Goal: Task Accomplishment & Management: Complete application form

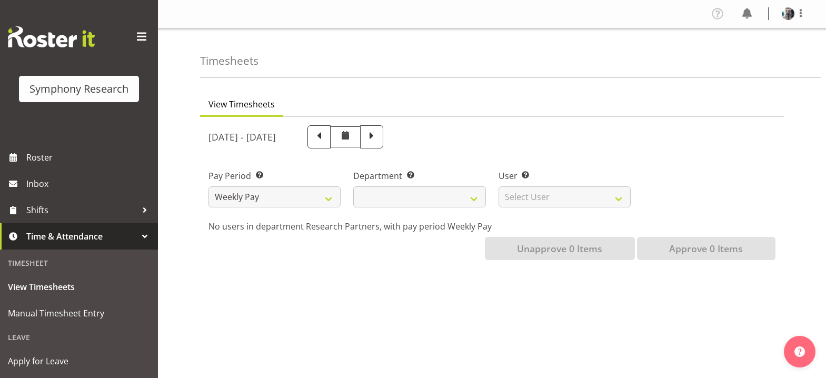
select select
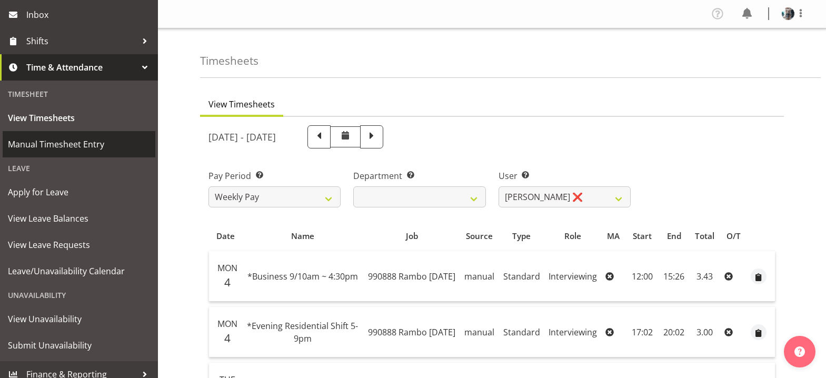
scroll to position [178, 0]
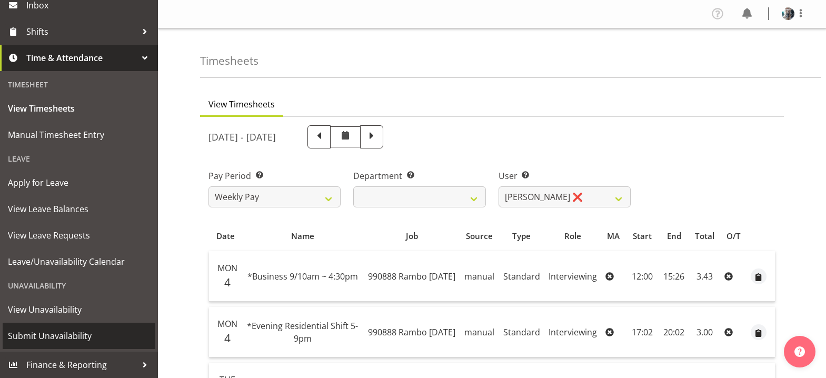
click at [54, 337] on span "Submit Unavailability" at bounding box center [79, 336] width 142 height 16
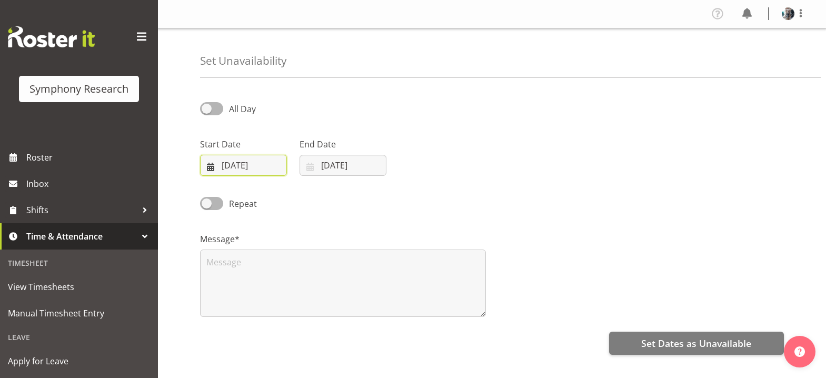
click at [209, 167] on input "14/08/2025" at bounding box center [243, 165] width 87 height 21
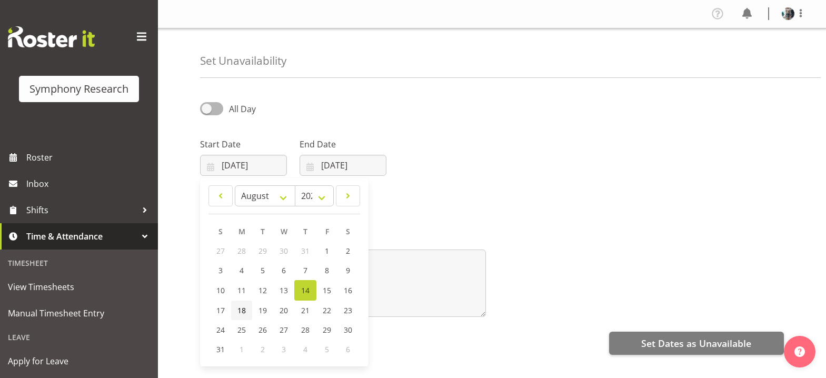
click at [241, 310] on span "18" at bounding box center [241, 310] width 8 height 10
type input "18/08/2025"
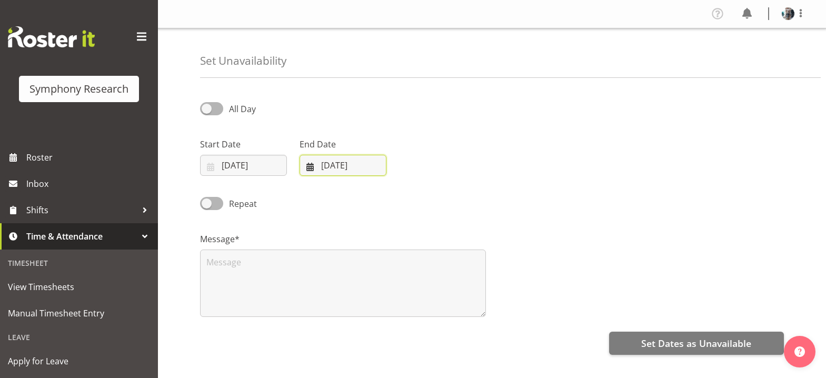
click at [307, 164] on input "14/08/2025" at bounding box center [342, 165] width 87 height 21
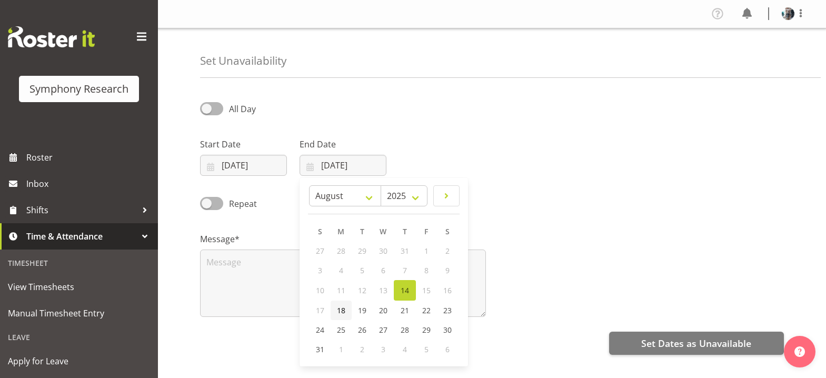
click at [338, 311] on span "18" at bounding box center [341, 310] width 8 height 10
type input "18/08/2025"
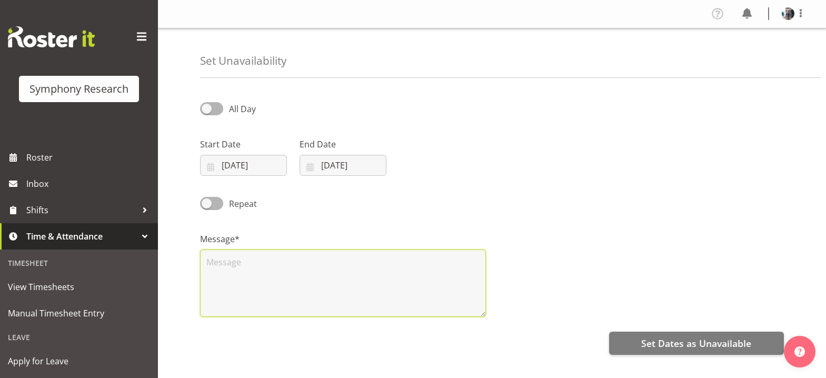
click at [239, 258] on textarea at bounding box center [343, 282] width 286 height 67
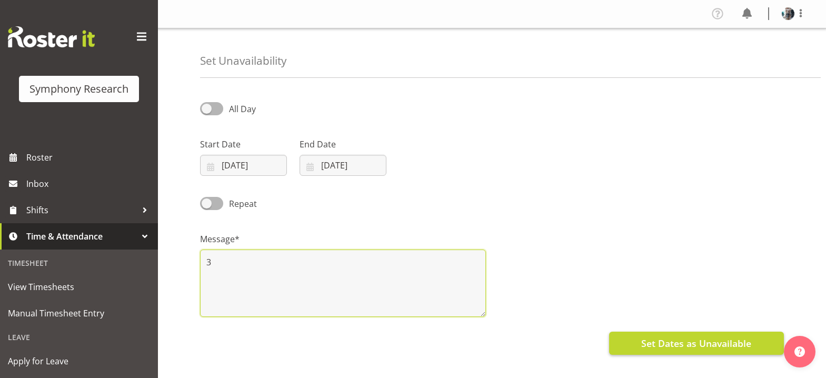
type textarea "3"
click at [696, 344] on span "Set Dates as Unavailable" at bounding box center [696, 343] width 110 height 14
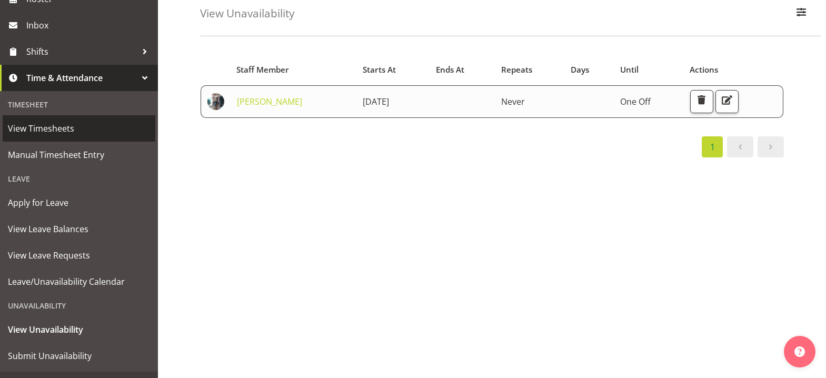
scroll to position [178, 0]
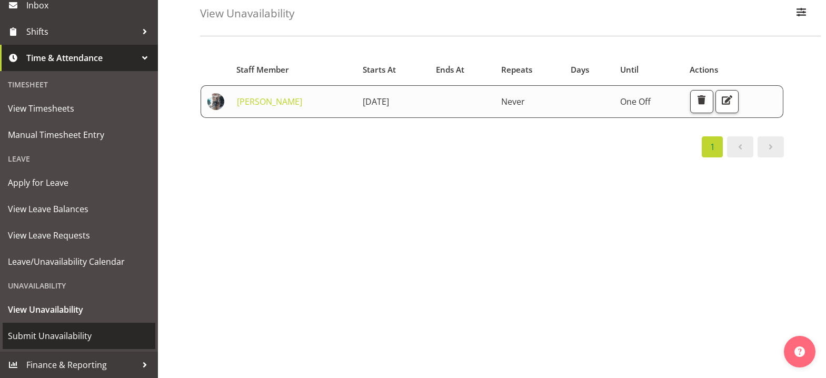
click at [76, 335] on span "Submit Unavailability" at bounding box center [79, 336] width 142 height 16
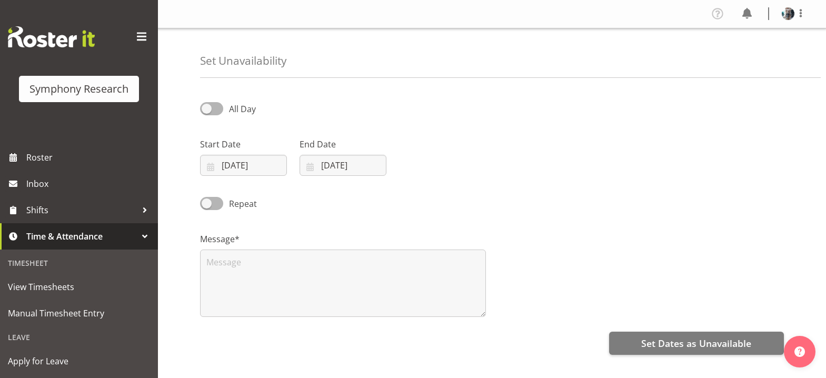
select select "7"
select select "2025"
click at [226, 166] on input "14/08/2025" at bounding box center [243, 165] width 87 height 21
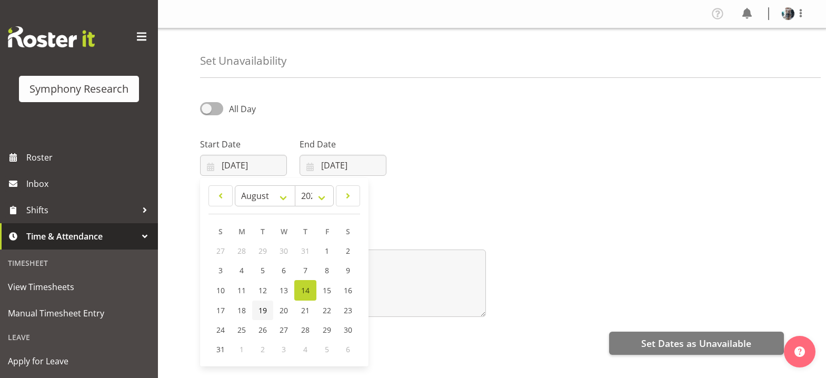
click at [261, 313] on span "19" at bounding box center [262, 310] width 8 height 10
type input "19/08/2025"
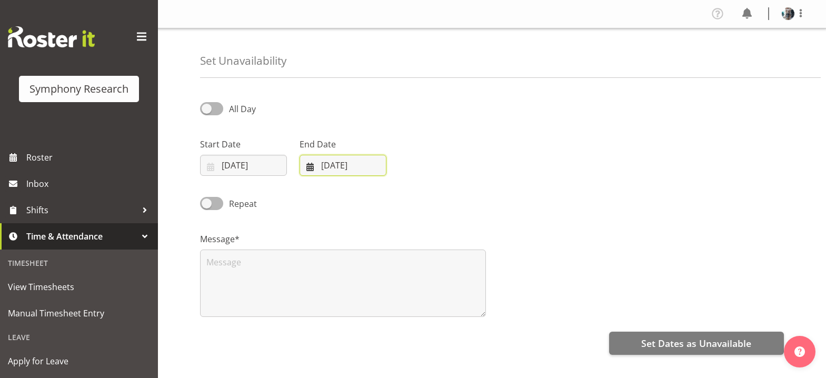
click at [316, 166] on input "14/08/2025" at bounding box center [342, 165] width 87 height 21
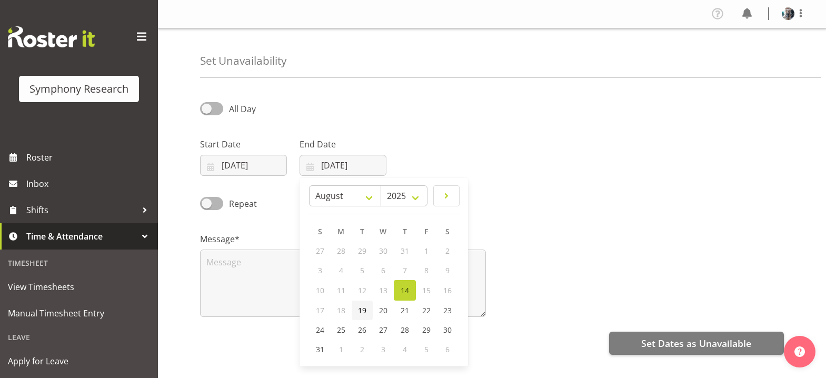
click at [363, 314] on span "19" at bounding box center [362, 310] width 8 height 10
type input "19/08/2025"
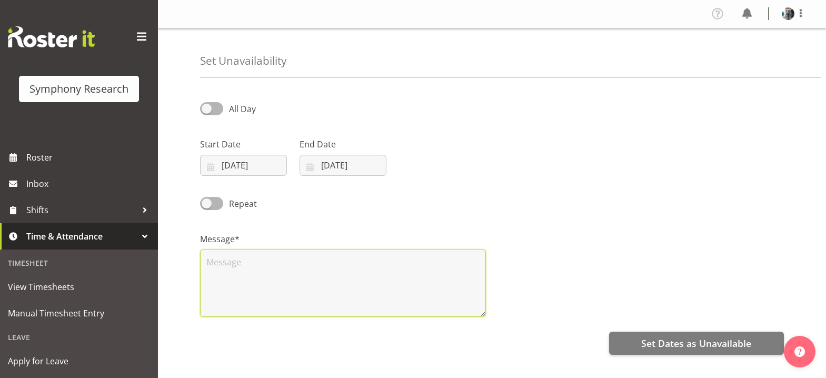
click at [232, 262] on textarea at bounding box center [343, 282] width 286 height 67
type textarea "3"
click at [206, 203] on span at bounding box center [211, 203] width 23 height 13
click at [206, 203] on input "Repeat" at bounding box center [203, 203] width 7 height 7
checkbox input "true"
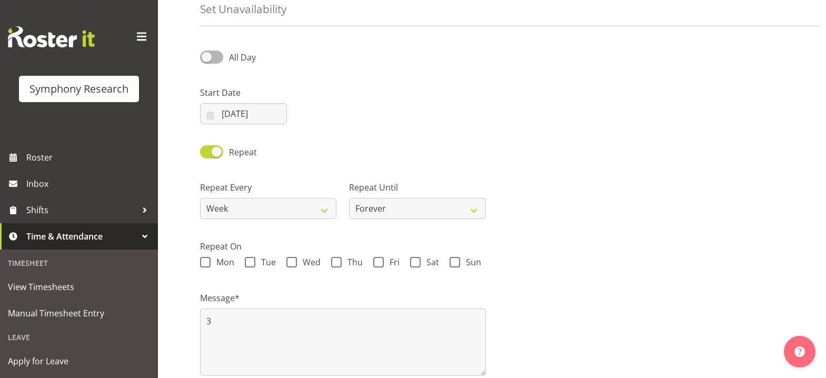
scroll to position [53, 0]
click at [293, 260] on span at bounding box center [291, 261] width 11 height 11
click at [293, 260] on input "Wed" at bounding box center [289, 261] width 7 height 7
checkbox input "true"
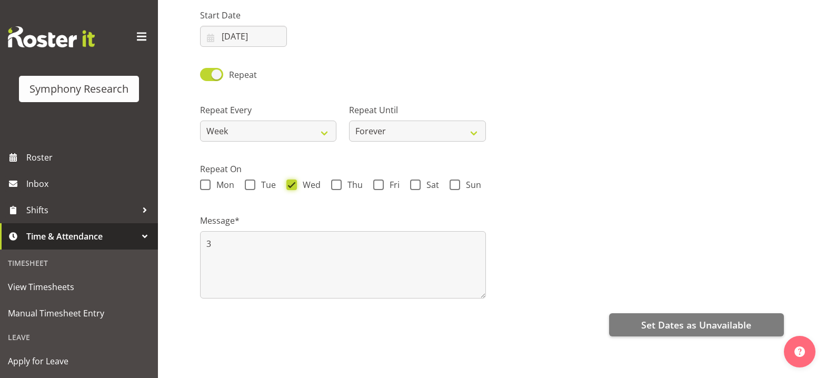
scroll to position [137, 0]
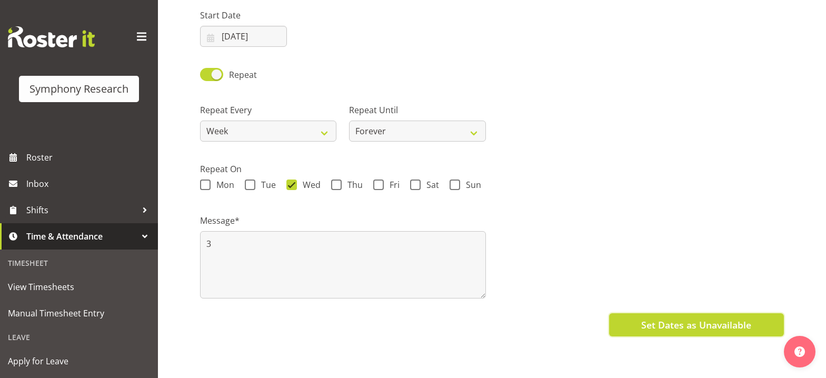
click at [657, 319] on span "Set Dates as Unavailable" at bounding box center [696, 325] width 110 height 14
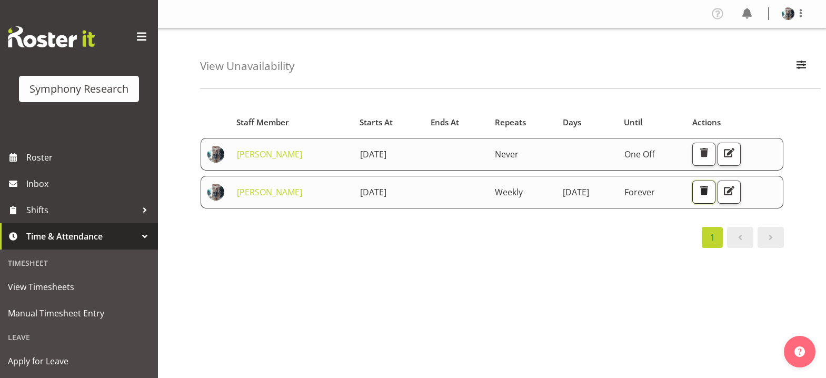
click at [710, 191] on span "button" at bounding box center [704, 191] width 14 height 14
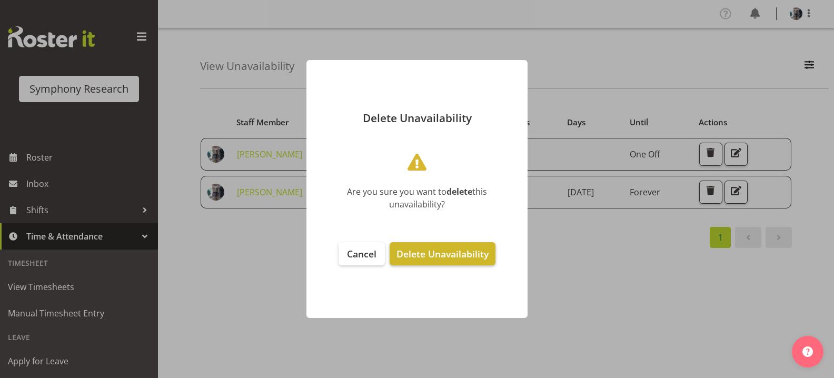
click at [444, 252] on span "Delete Unavailability" at bounding box center [442, 253] width 92 height 13
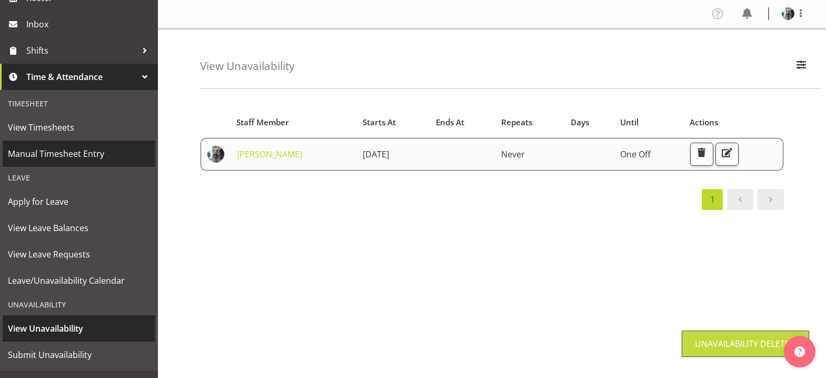
scroll to position [178, 0]
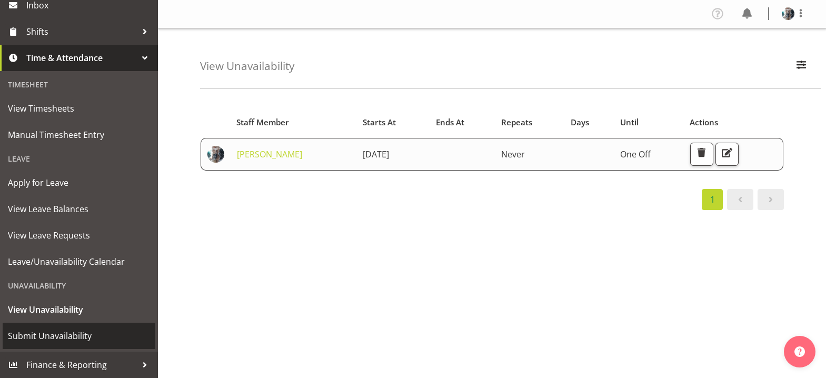
click at [67, 336] on span "Submit Unavailability" at bounding box center [79, 336] width 142 height 16
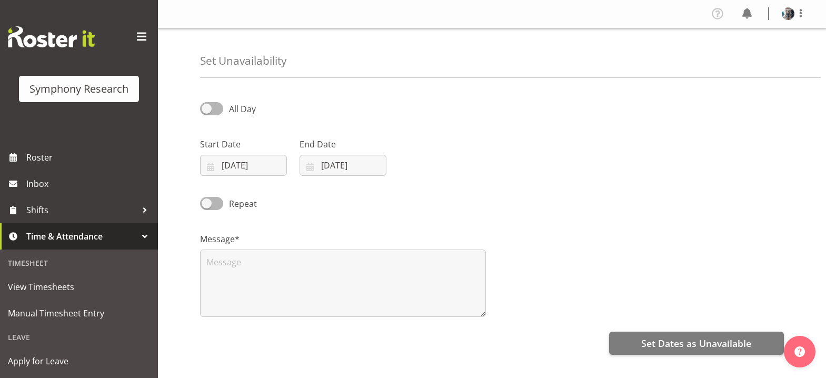
select select "7"
select select "2025"
click at [207, 165] on input "14/08/2025" at bounding box center [243, 165] width 87 height 21
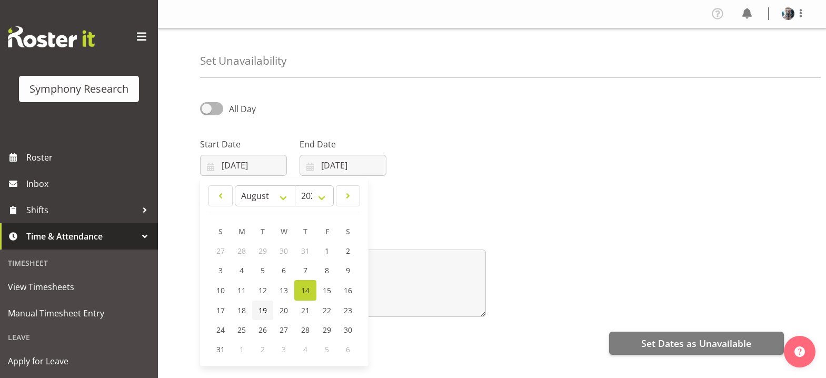
click at [258, 310] on span "19" at bounding box center [262, 310] width 8 height 10
type input "19/08/2025"
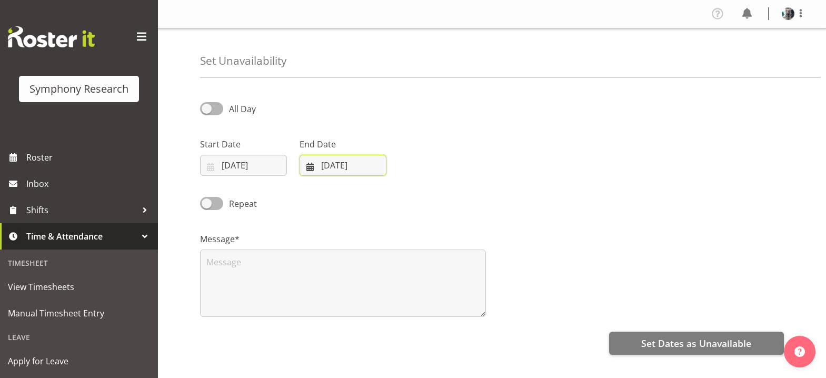
click at [310, 167] on input "[DATE]" at bounding box center [342, 165] width 87 height 21
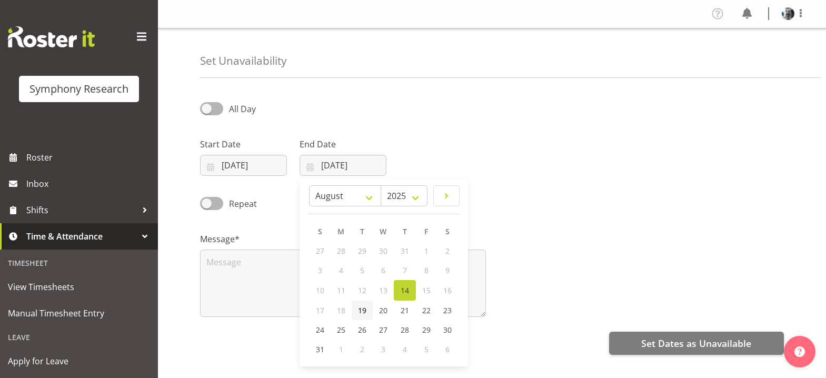
click at [362, 309] on span "19" at bounding box center [362, 310] width 8 height 10
type input "19/08/2025"
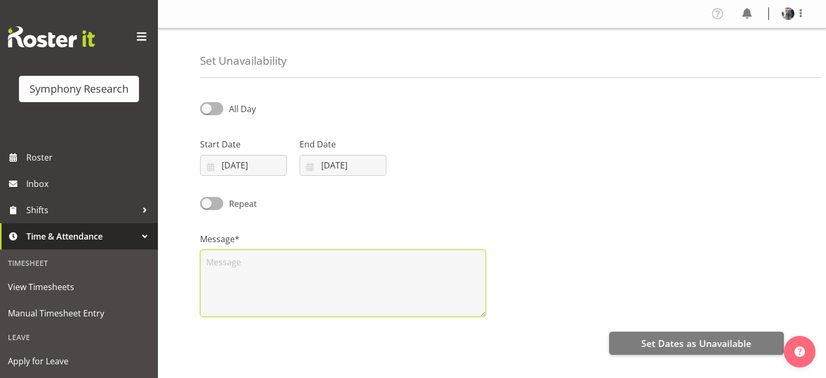
click at [244, 260] on textarea at bounding box center [343, 282] width 286 height 67
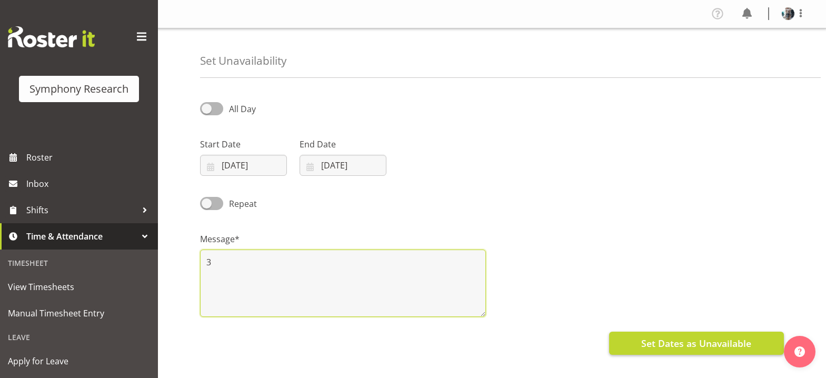
type textarea "3"
click at [683, 337] on span "Set Dates as Unavailable" at bounding box center [696, 343] width 110 height 14
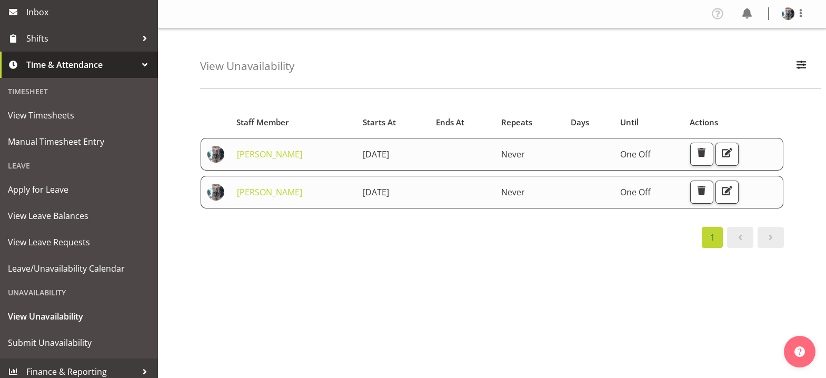
scroll to position [178, 0]
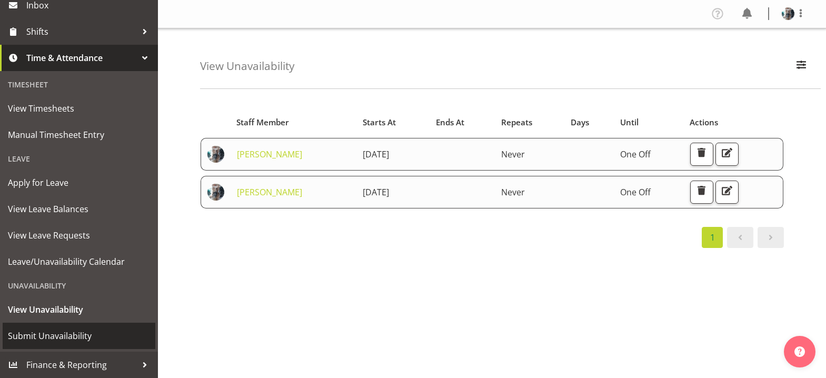
click at [79, 335] on span "Submit Unavailability" at bounding box center [79, 336] width 142 height 16
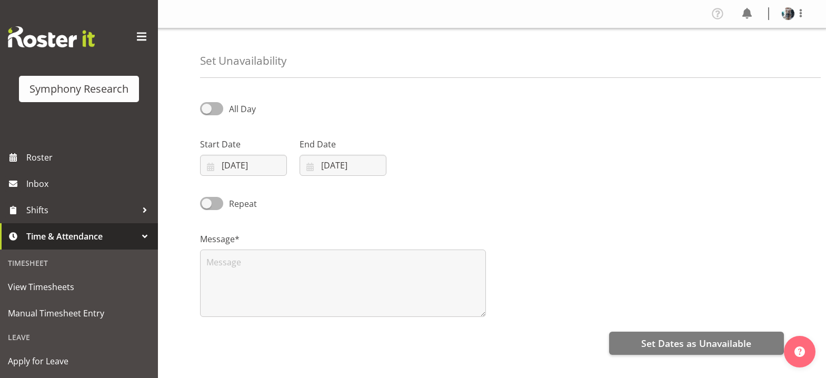
select select "7"
select select "2025"
click at [209, 167] on input "[DATE]" at bounding box center [243, 165] width 87 height 21
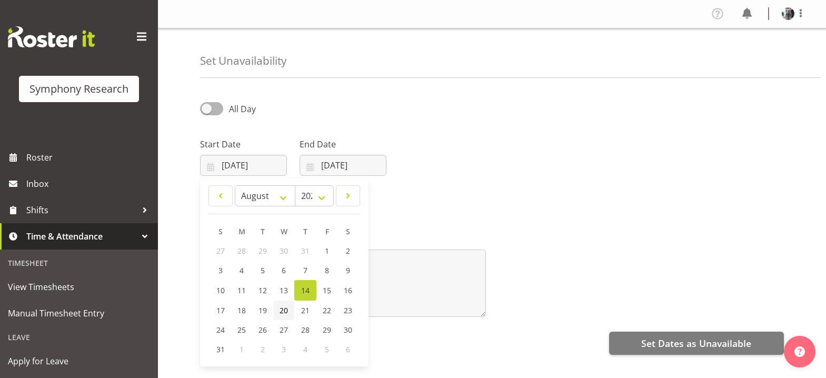
click at [283, 313] on span "20" at bounding box center [283, 310] width 8 height 10
type input "[DATE]"
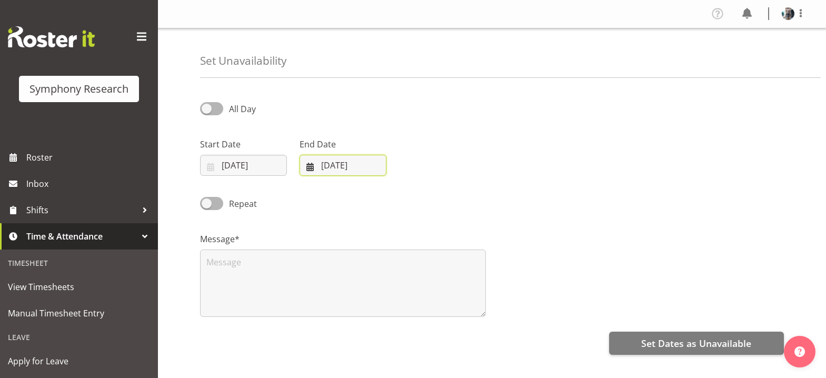
click at [307, 164] on input "[DATE]" at bounding box center [342, 165] width 87 height 21
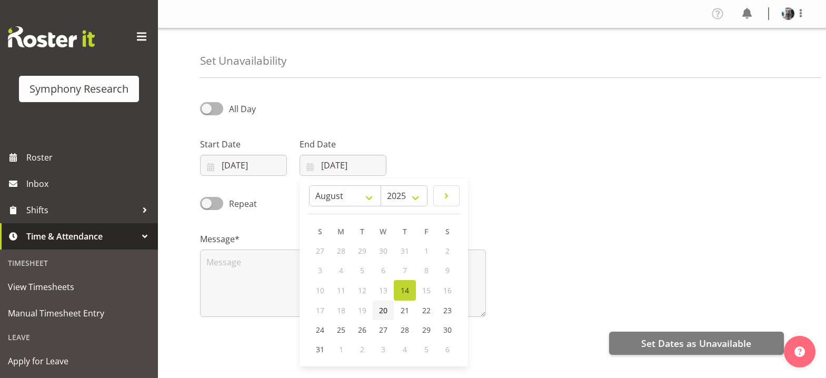
click at [385, 311] on span "20" at bounding box center [383, 310] width 8 height 10
type input "[DATE]"
click at [207, 106] on span at bounding box center [211, 108] width 23 height 13
click at [207, 106] on input "All Day" at bounding box center [203, 108] width 7 height 7
checkbox input "true"
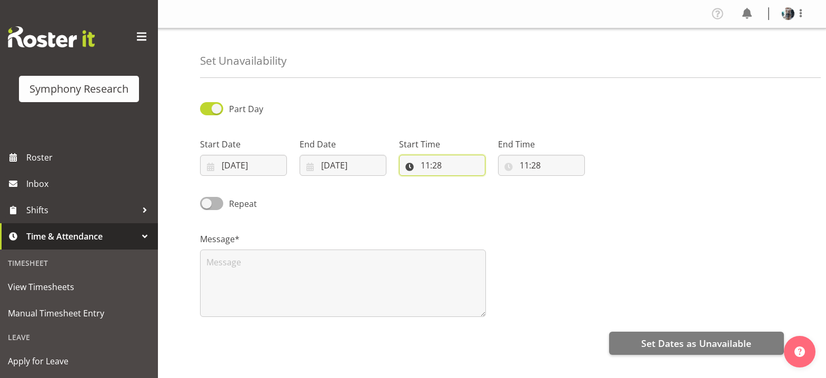
click at [426, 166] on input "11:28" at bounding box center [442, 165] width 87 height 21
click at [468, 195] on select "00 01 02 03 04 05 06 07 08 09 10 11 12 13 14 15 16 17 18 19 20 21 22 23" at bounding box center [471, 192] width 24 height 21
select select "10"
click at [459, 182] on select "00 01 02 03 04 05 06 07 08 09 10 11 12 13 14 15 16 17 18 19 20 21 22 23" at bounding box center [471, 192] width 24 height 21
type input "10:28"
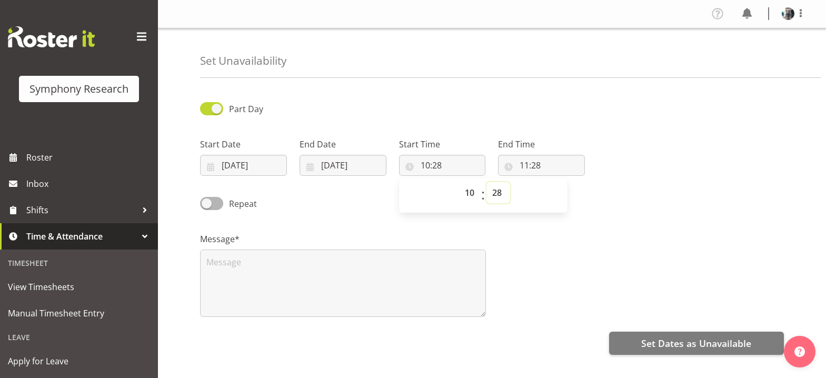
click at [496, 193] on select "00 01 02 03 04 05 06 07 08 09 10 11 12 13 14 15 16 17 18 19 20 21 22 23 24 25 2…" at bounding box center [498, 192] width 24 height 21
select select "0"
type input "10:00"
click at [495, 191] on select "00 01 02 03 04 05 06 07 08 09 10 11 12 13 14 15 16 17 18 19 20 21 22 23 24 25 2…" at bounding box center [498, 192] width 24 height 21
click at [523, 169] on input "11:28" at bounding box center [541, 165] width 87 height 21
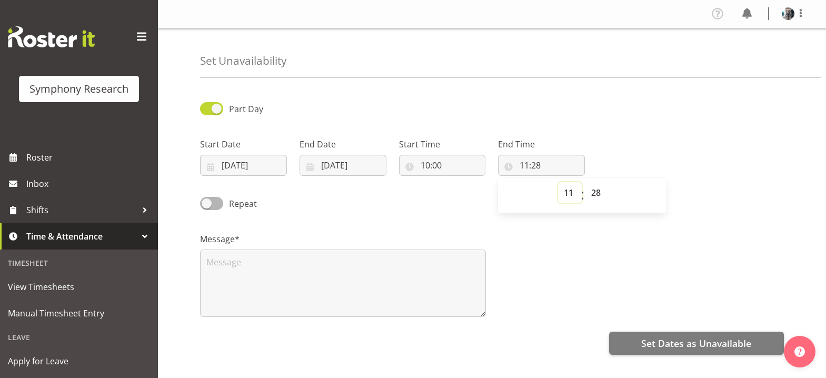
click at [568, 196] on select "00 01 02 03 04 05 06 07 08 09 10 11 12 13 14 15 16 17 18 19 20 21 22 23" at bounding box center [570, 192] width 24 height 21
select select "17"
click at [558, 182] on select "00 01 02 03 04 05 06 07 08 09 10 11 12 13 14 15 16 17 18 19 20 21 22 23" at bounding box center [570, 192] width 24 height 21
type input "17:28"
click at [593, 199] on select "00 01 02 03 04 05 06 07 08 09 10 11 12 13 14 15 16 17 18 19 20 21 22 23 24 25 2…" at bounding box center [597, 192] width 24 height 21
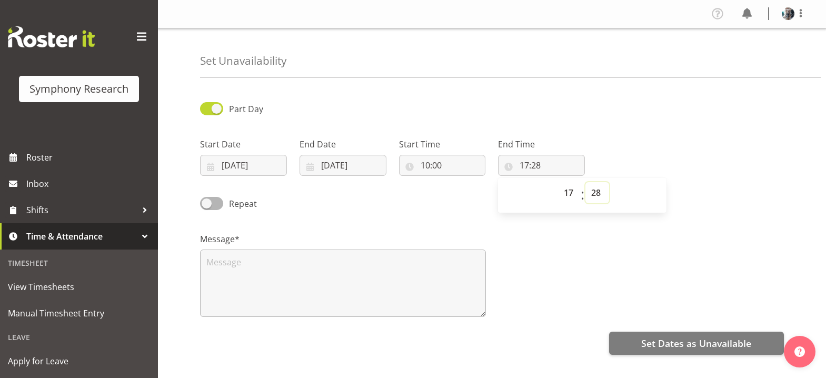
select select "0"
type input "17:00"
click at [323, 266] on textarea at bounding box center [343, 282] width 286 height 67
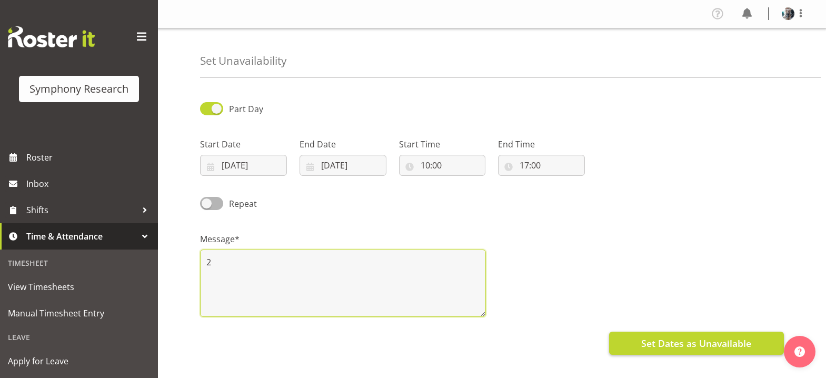
type textarea "2"
click at [713, 342] on span "Set Dates as Unavailable" at bounding box center [696, 343] width 110 height 14
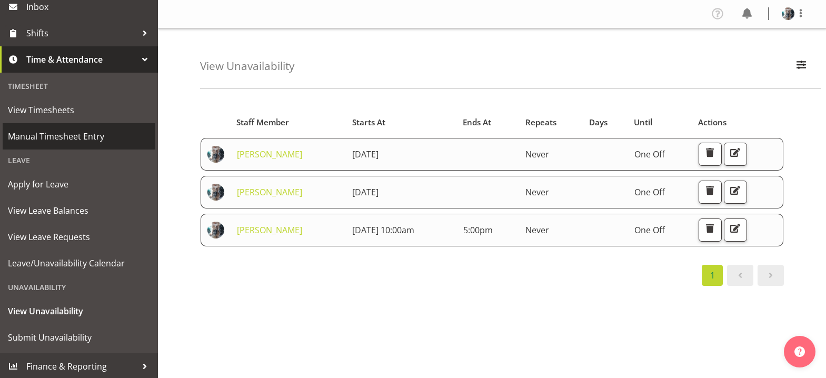
scroll to position [178, 0]
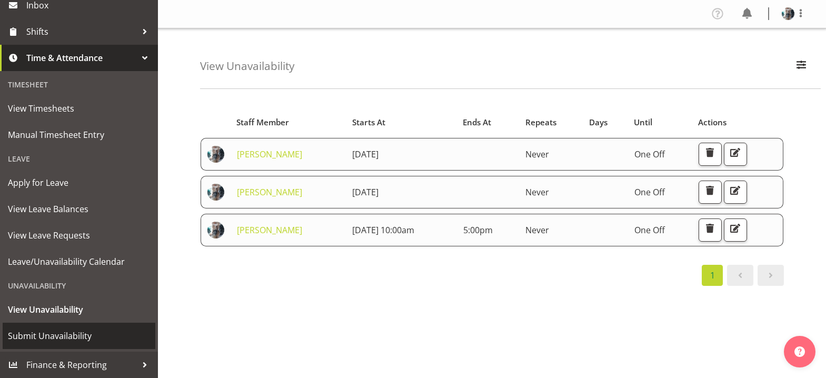
click at [79, 335] on span "Submit Unavailability" at bounding box center [79, 336] width 142 height 16
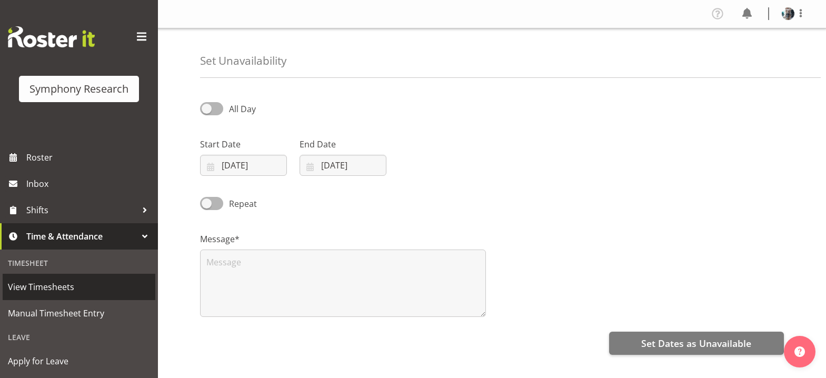
select select "7"
select select "2025"
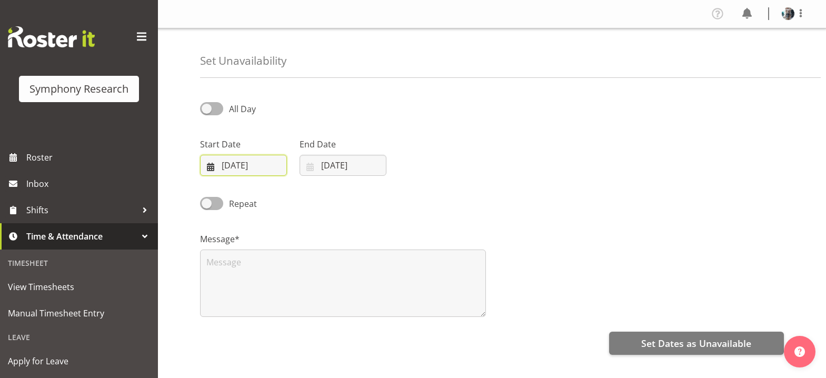
click at [211, 169] on input "[DATE]" at bounding box center [243, 165] width 87 height 21
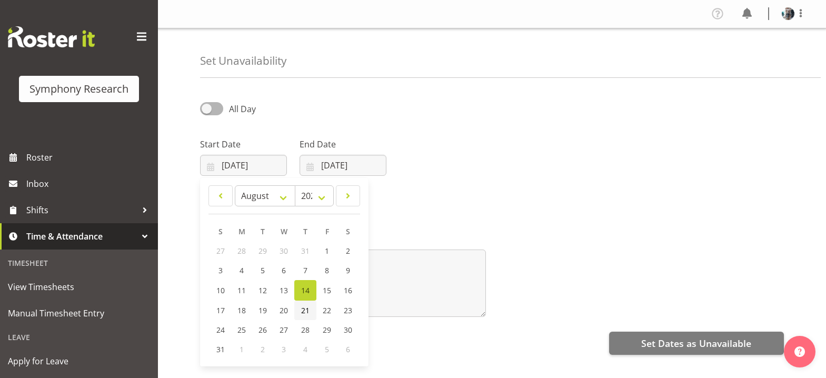
click at [304, 315] on span "21" at bounding box center [305, 310] width 8 height 10
type input "21/08/2025"
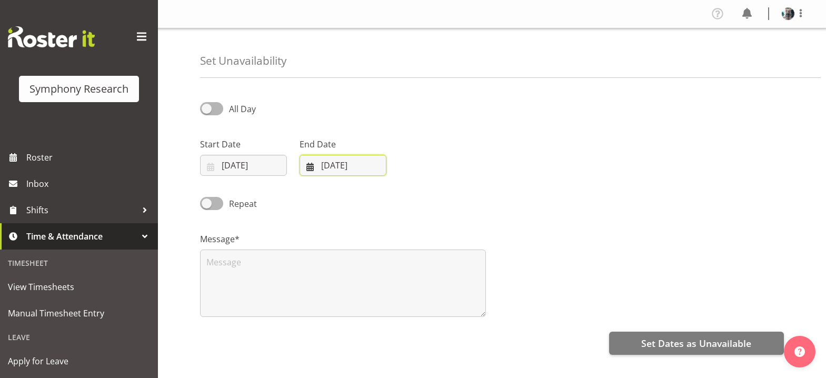
click at [310, 167] on input "14/08/2025" at bounding box center [342, 165] width 87 height 21
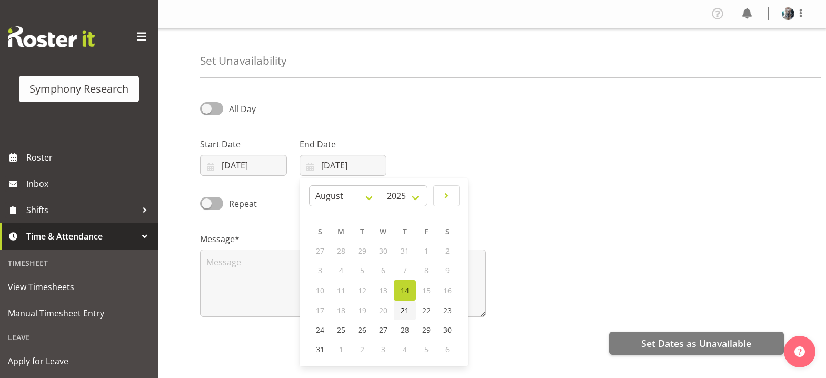
click at [404, 308] on span "21" at bounding box center [404, 310] width 8 height 10
type input "21/08/2025"
click at [204, 203] on span at bounding box center [211, 203] width 23 height 13
click at [204, 203] on input "Repeat" at bounding box center [203, 203] width 7 height 7
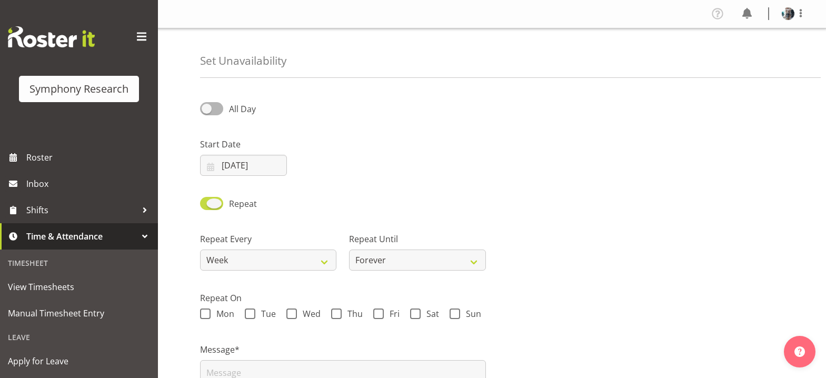
click at [217, 204] on span at bounding box center [211, 203] width 23 height 13
click at [207, 204] on input "Repeat" at bounding box center [203, 203] width 7 height 7
checkbox input "false"
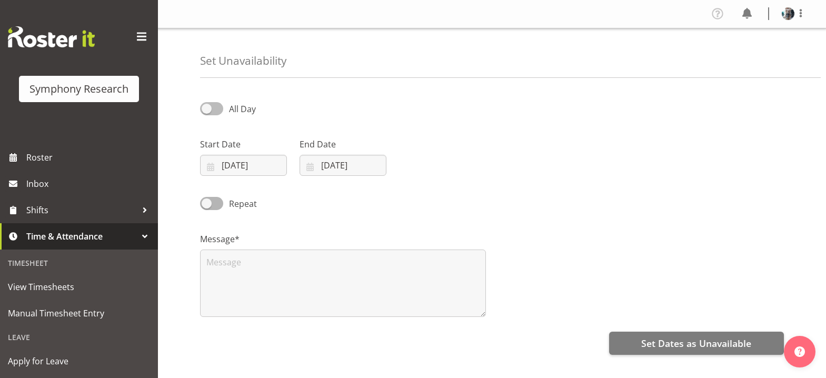
click at [203, 106] on span at bounding box center [211, 108] width 23 height 13
click at [203, 106] on input "All Day" at bounding box center [203, 108] width 7 height 7
checkbox input "true"
select select "11"
select select "28"
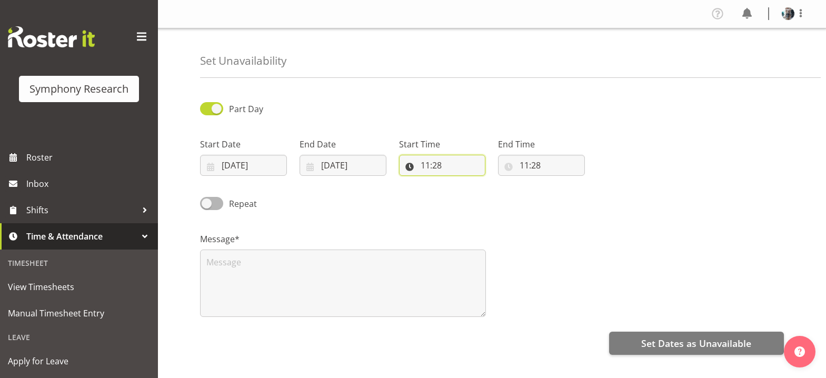
click at [423, 166] on input "11:28" at bounding box center [442, 165] width 87 height 21
click at [467, 194] on select "00 01 02 03 04 05 06 07 08 09 10 11 12 13 14 15 16 17 18 19 20 21 22 23" at bounding box center [471, 192] width 24 height 21
select select "10"
type input "10:28"
click at [498, 197] on select "00 01 02 03 04 05 06 07 08 09 10 11 12 13 14 15 16 17 18 19 20 21 22 23 24 25 2…" at bounding box center [498, 192] width 24 height 21
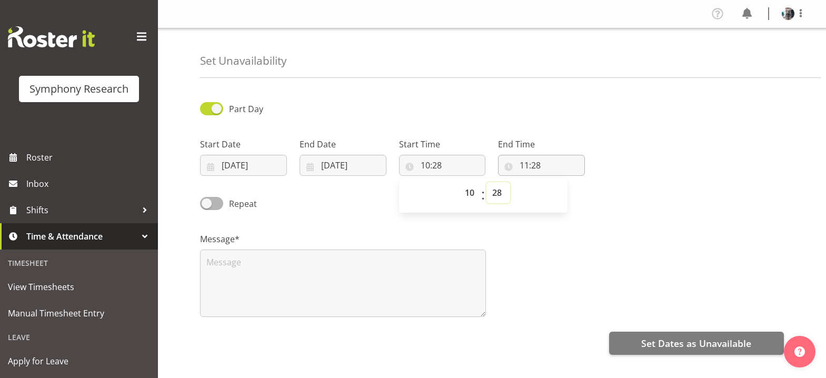
select select "0"
type input "10:00"
click at [524, 168] on input "11:28" at bounding box center [541, 165] width 87 height 21
click at [570, 193] on select "00 01 02 03 04 05 06 07 08 09 10 11 12 13 14 15 16 17 18 19 20 21 22 23" at bounding box center [570, 192] width 24 height 21
select select "17"
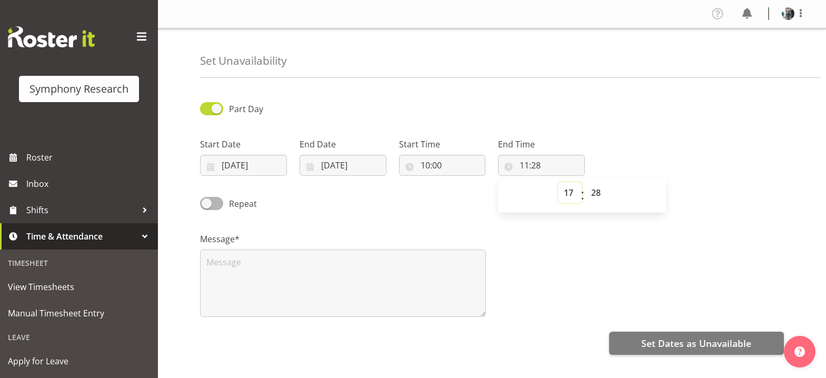
click at [558, 182] on select "00 01 02 03 04 05 06 07 08 09 10 11 12 13 14 15 16 17 18 19 20 21 22 23" at bounding box center [570, 192] width 24 height 21
type input "17:28"
click at [596, 192] on select "00 01 02 03 04 05 06 07 08 09 10 11 12 13 14 15 16 17 18 19 20 21 22 23 24 25 2…" at bounding box center [597, 192] width 24 height 21
select select "0"
type input "17:00"
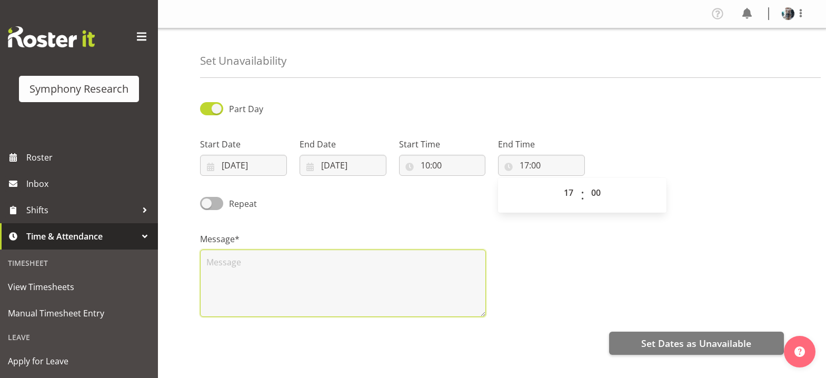
click at [332, 260] on textarea at bounding box center [343, 282] width 286 height 67
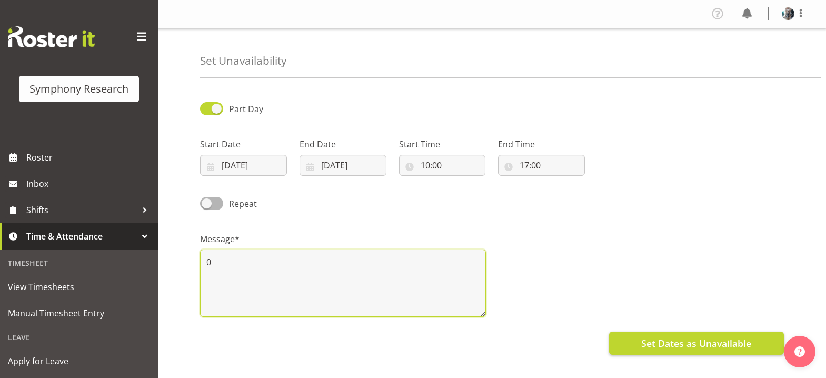
type textarea "0"
click at [676, 342] on span "Set Dates as Unavailable" at bounding box center [696, 343] width 110 height 14
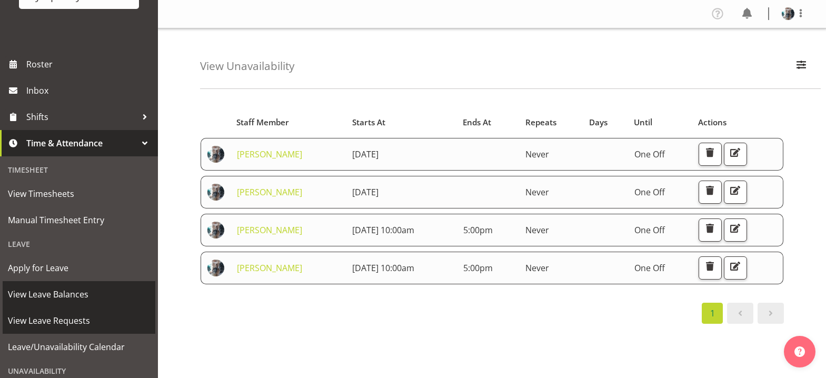
scroll to position [178, 0]
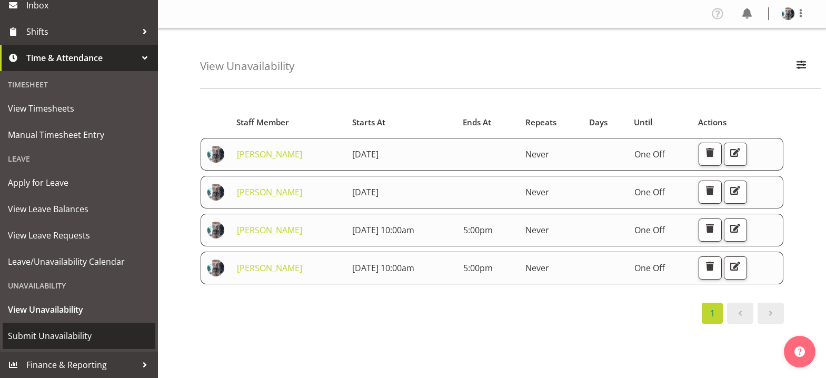
click at [55, 334] on span "Submit Unavailability" at bounding box center [79, 336] width 142 height 16
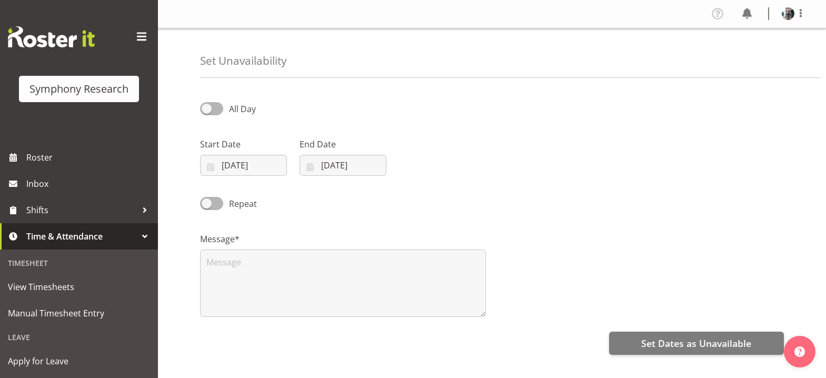
select select "7"
select select "2025"
click at [211, 165] on input "[DATE]" at bounding box center [243, 165] width 87 height 21
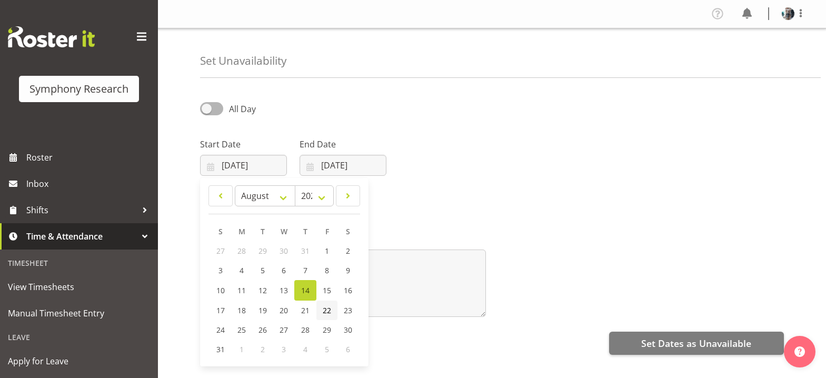
click at [325, 309] on span "22" at bounding box center [327, 310] width 8 height 10
type input "22/08/2025"
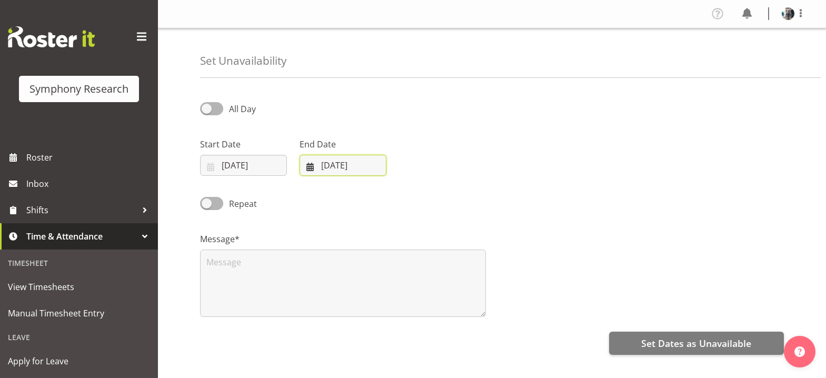
click at [309, 168] on input "[DATE]" at bounding box center [342, 165] width 87 height 21
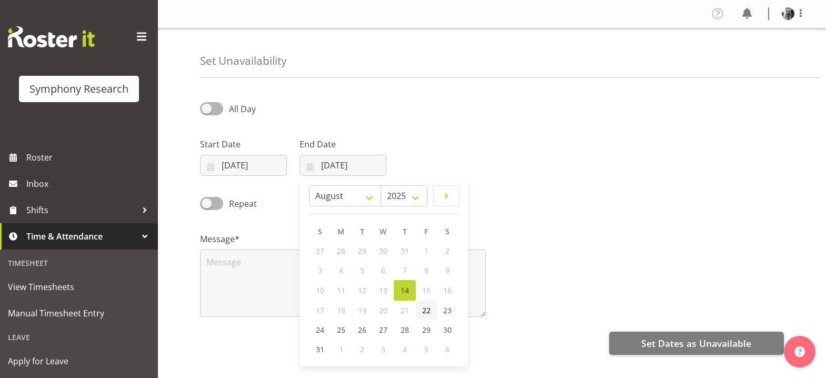
click at [425, 313] on span "22" at bounding box center [426, 310] width 8 height 10
type input "22/08/2025"
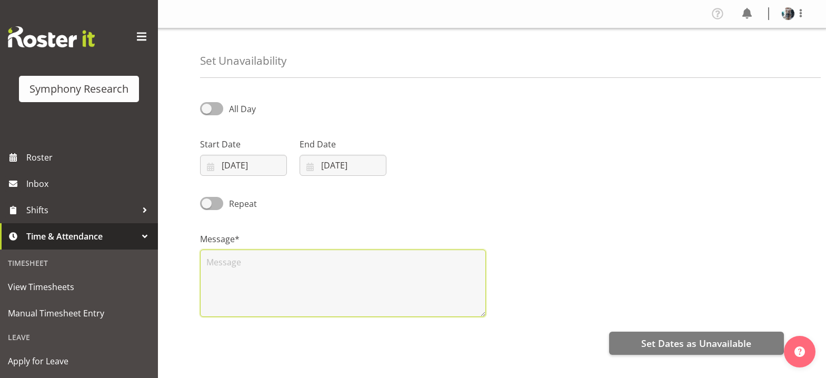
click at [240, 264] on textarea at bounding box center [343, 282] width 286 height 67
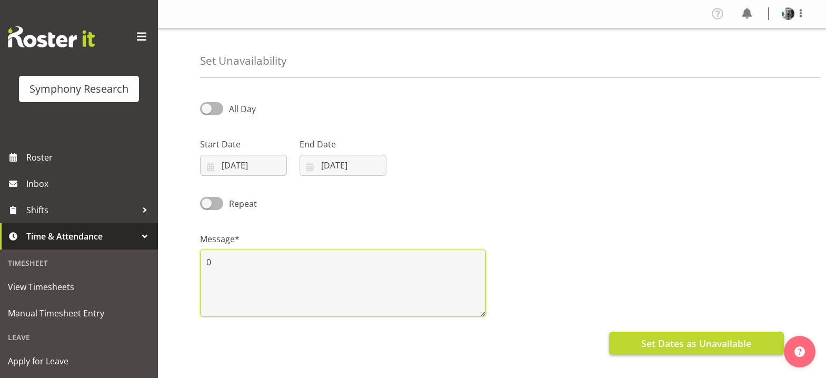
type textarea "0"
click at [694, 345] on span "Set Dates as Unavailable" at bounding box center [696, 343] width 110 height 14
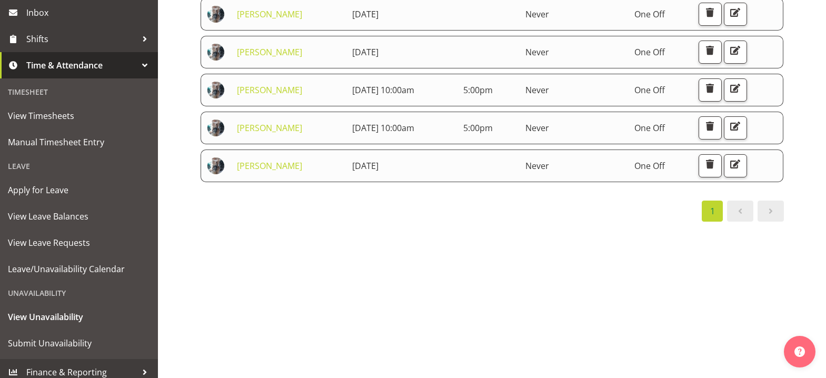
scroll to position [178, 0]
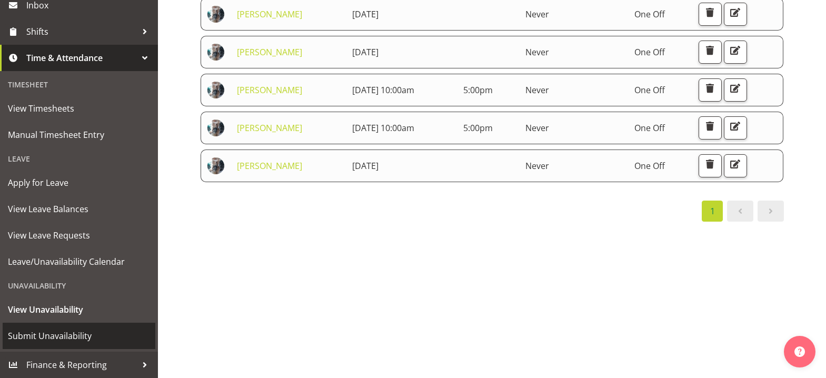
click at [47, 336] on span "Submit Unavailability" at bounding box center [79, 336] width 142 height 16
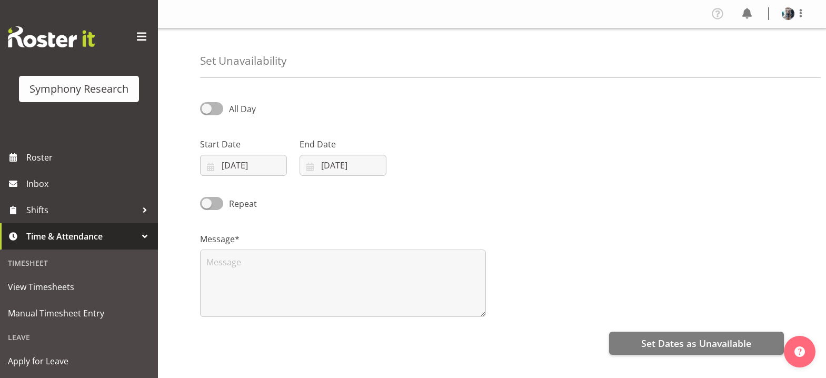
select select "7"
select select "2025"
click at [209, 167] on input "[DATE]" at bounding box center [243, 165] width 87 height 21
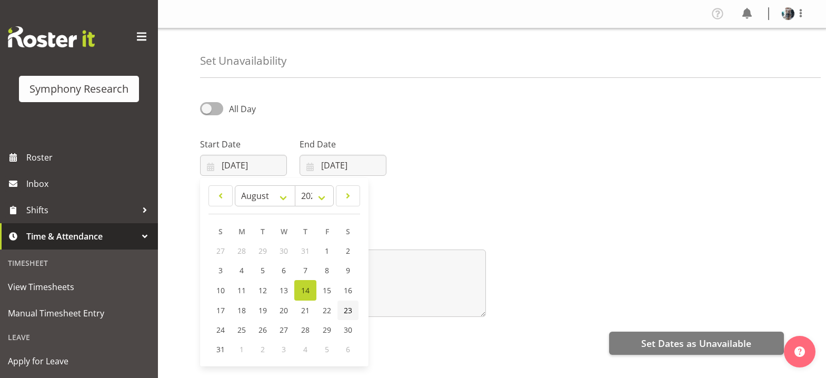
click at [350, 313] on span "23" at bounding box center [348, 310] width 8 height 10
type input "[DATE]"
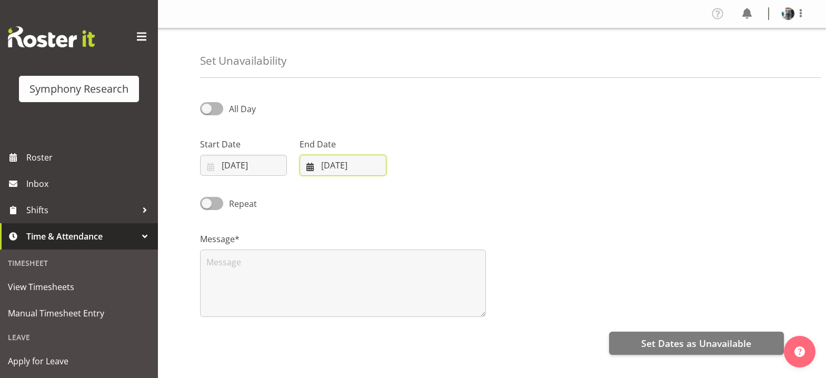
click at [308, 166] on input "[DATE]" at bounding box center [342, 165] width 87 height 21
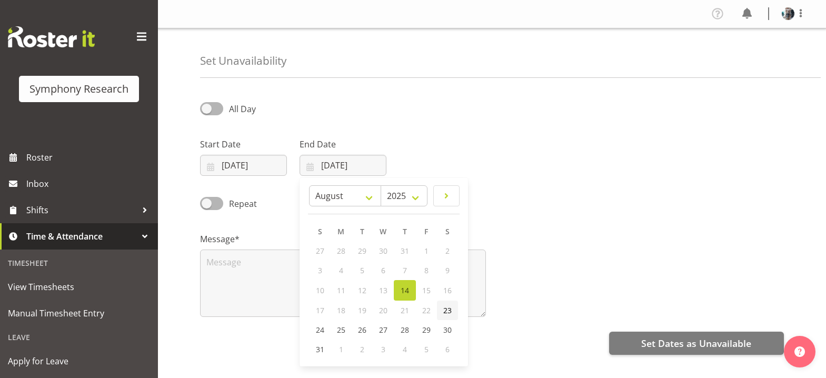
click at [445, 310] on span "23" at bounding box center [447, 310] width 8 height 10
type input "[DATE]"
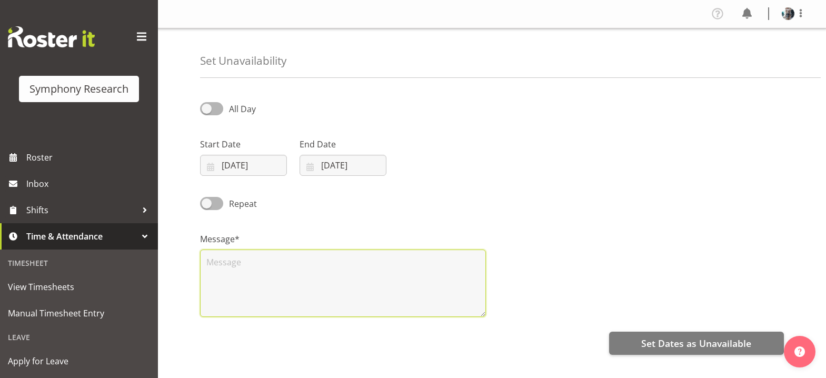
click at [234, 259] on textarea at bounding box center [343, 282] width 286 height 67
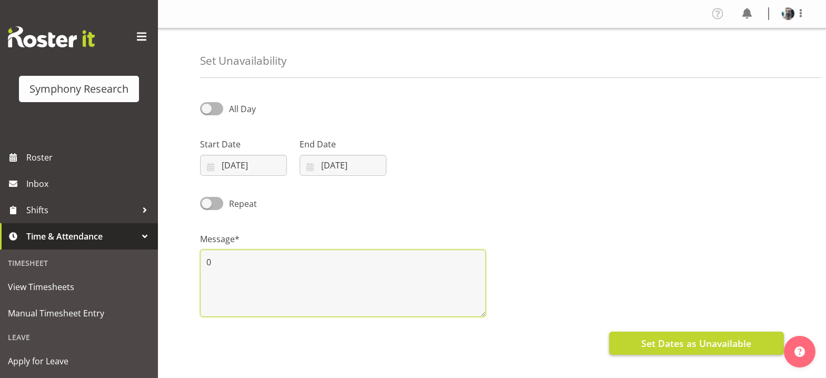
type textarea "0"
click at [688, 343] on span "Set Dates as Unavailable" at bounding box center [696, 343] width 110 height 14
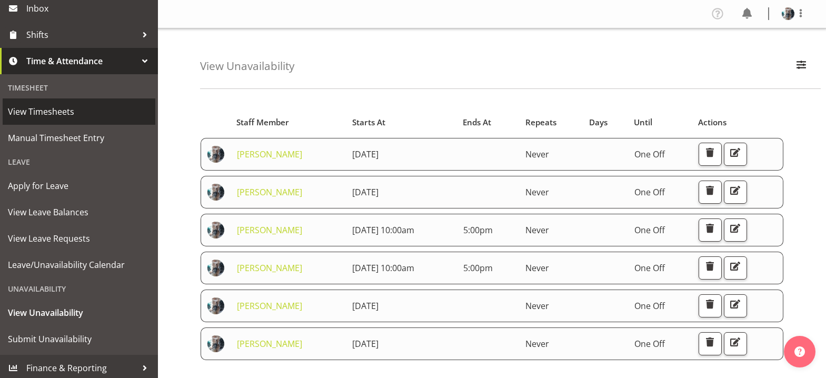
scroll to position [178, 0]
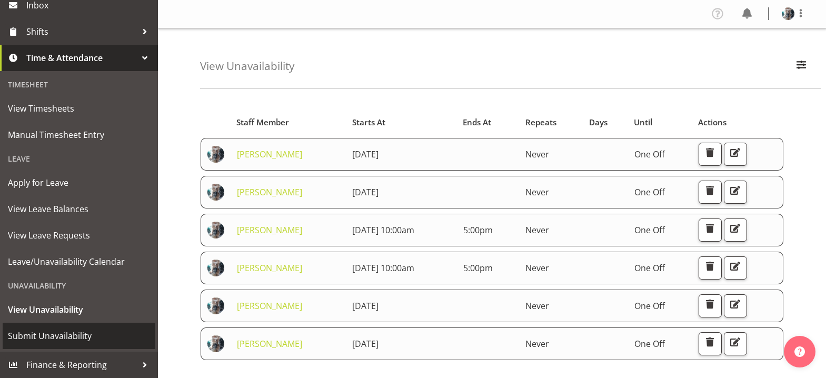
click at [66, 336] on span "Submit Unavailability" at bounding box center [79, 336] width 142 height 16
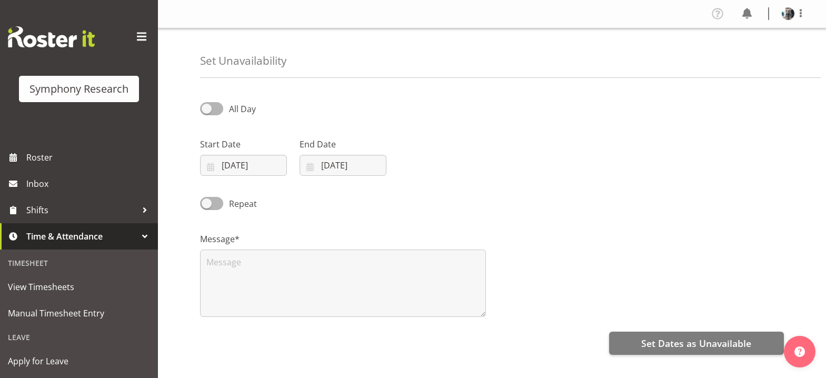
select select "7"
select select "2025"
click at [213, 166] on input "[DATE]" at bounding box center [243, 165] width 87 height 21
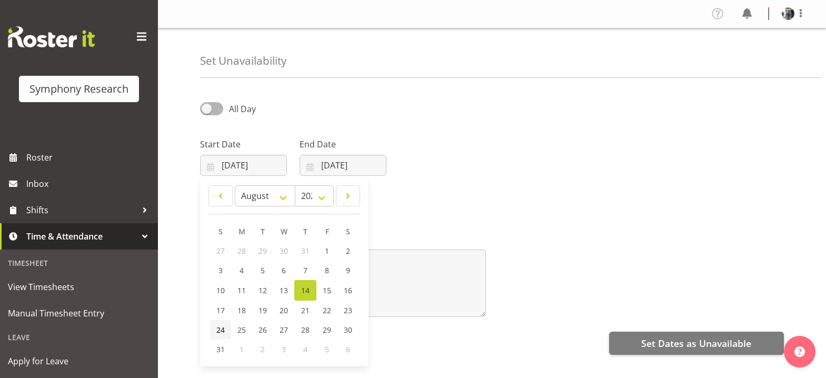
click at [219, 327] on span "24" at bounding box center [220, 330] width 8 height 10
type input "24/08/2025"
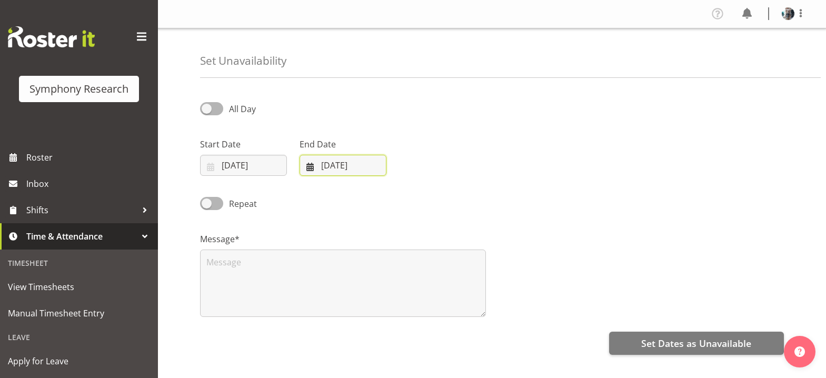
click at [310, 164] on input "14/08/2025" at bounding box center [342, 165] width 87 height 21
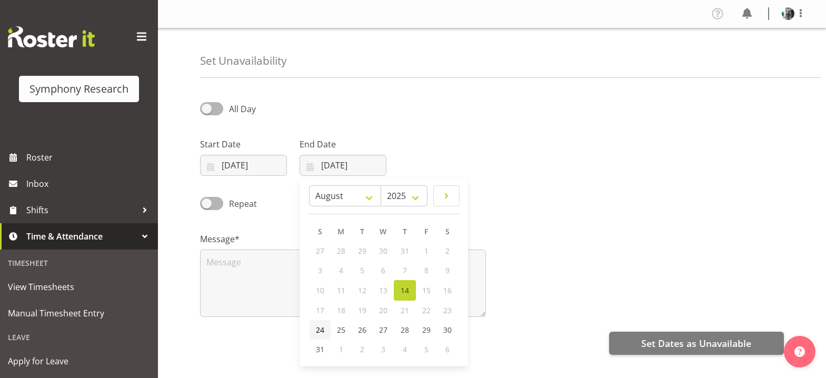
click at [323, 331] on span "24" at bounding box center [320, 330] width 8 height 10
type input "24/08/2025"
click at [261, 247] on div "Message*" at bounding box center [343, 275] width 286 height 84
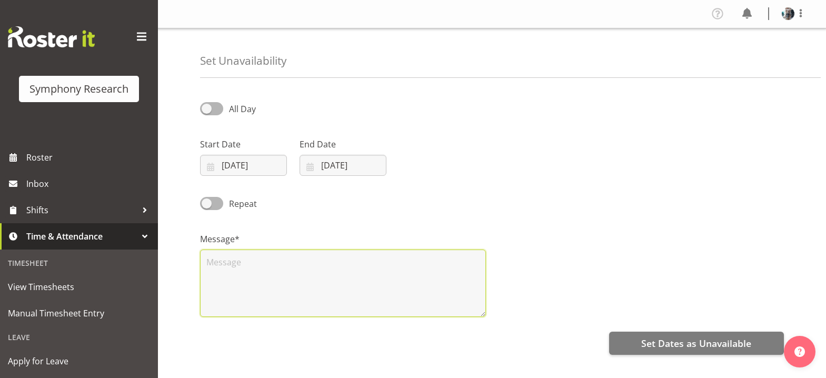
click at [261, 262] on textarea at bounding box center [343, 282] width 286 height 67
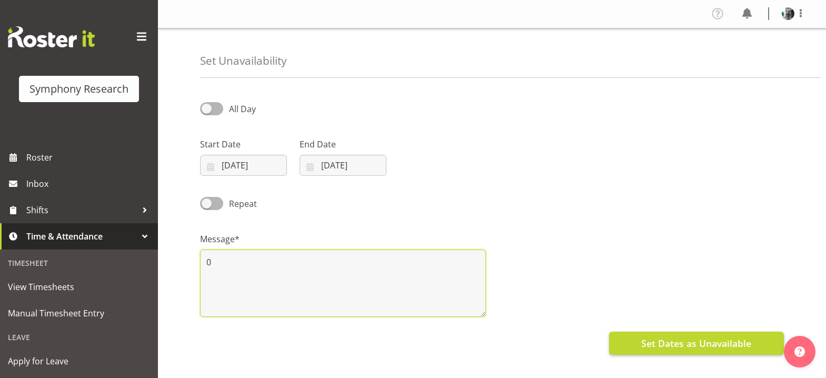
type textarea "0"
click at [669, 342] on span "Set Dates as Unavailable" at bounding box center [696, 343] width 110 height 14
